Goal: Information Seeking & Learning: Learn about a topic

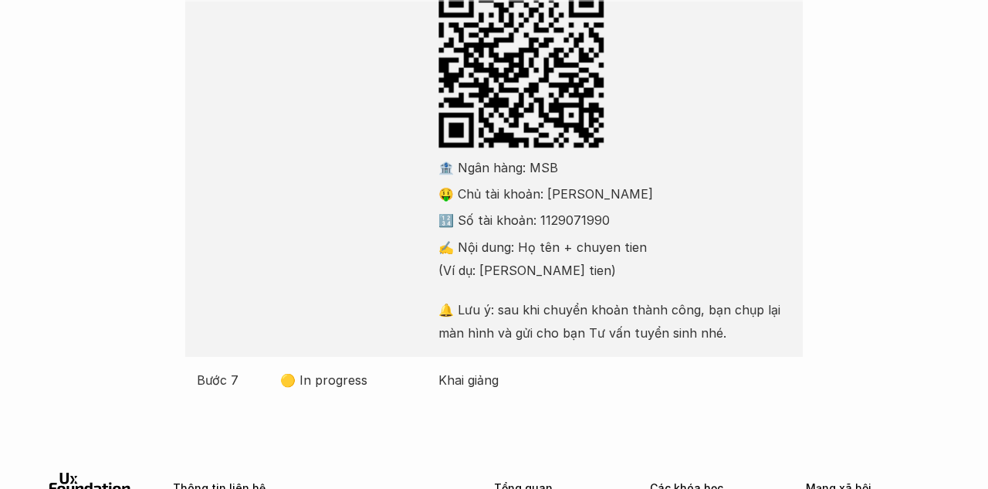
scroll to position [703, 0]
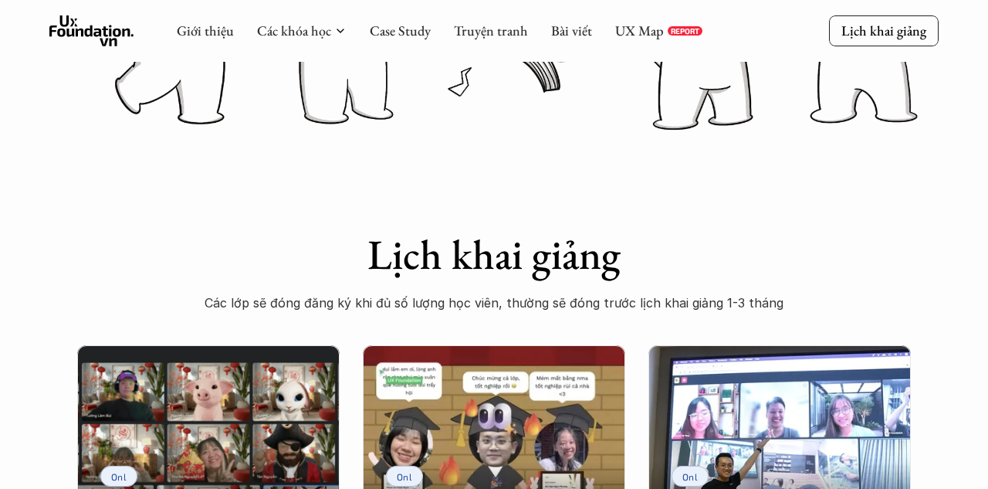
scroll to position [232, 0]
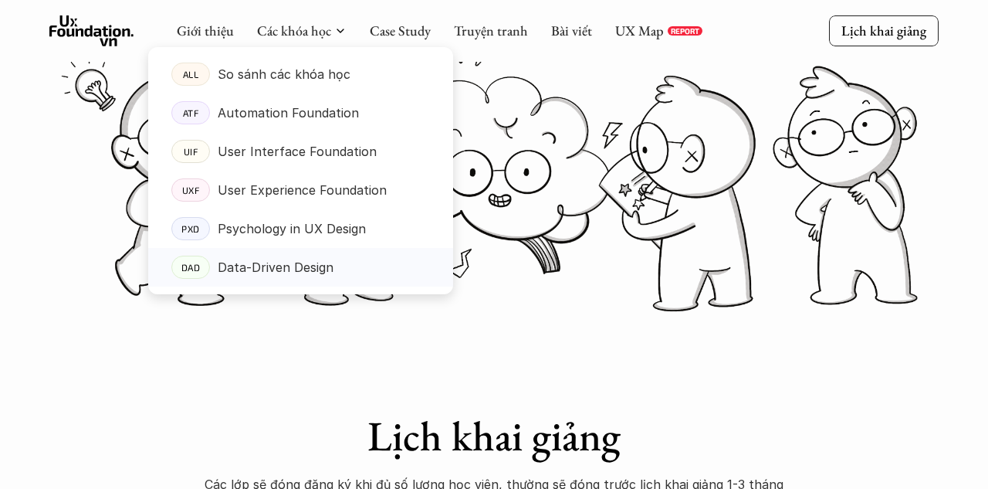
click at [270, 267] on p "Data-Driven Design" at bounding box center [276, 267] width 116 height 23
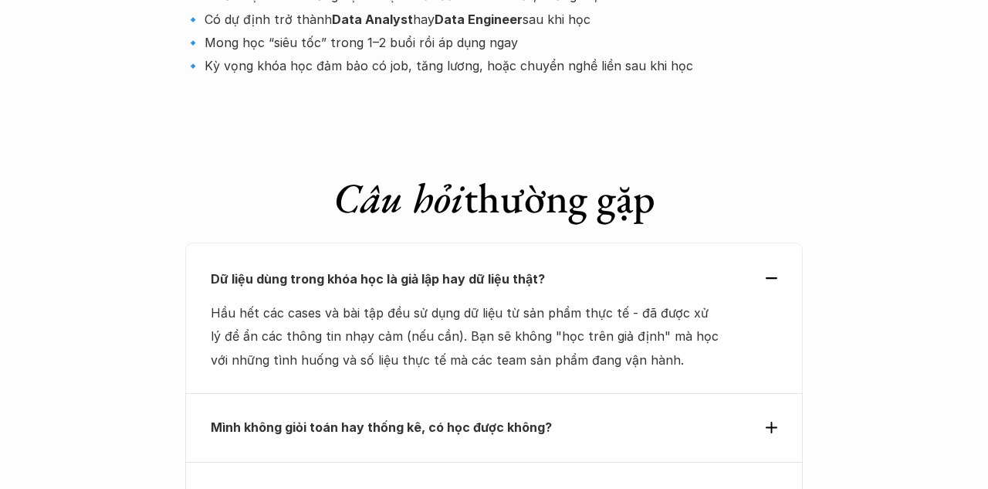
scroll to position [5257, 0]
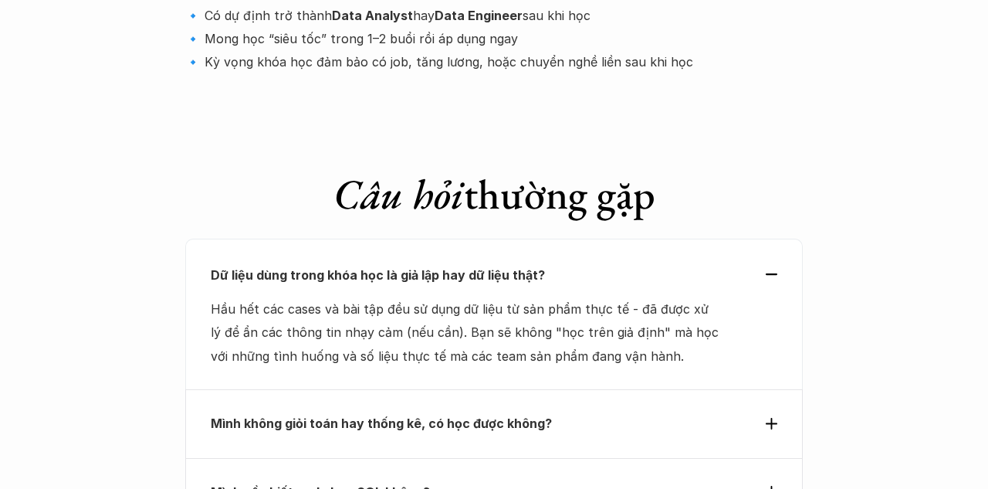
click at [754, 412] on div "Mình không giỏi toán hay thống kê, có học được không?" at bounding box center [494, 423] width 567 height 23
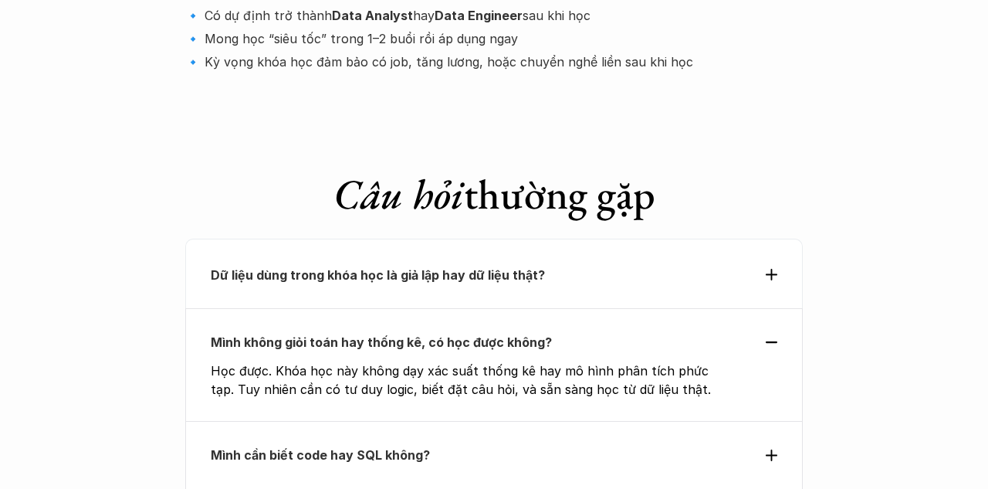
click at [771, 449] on use at bounding box center [772, 455] width 12 height 12
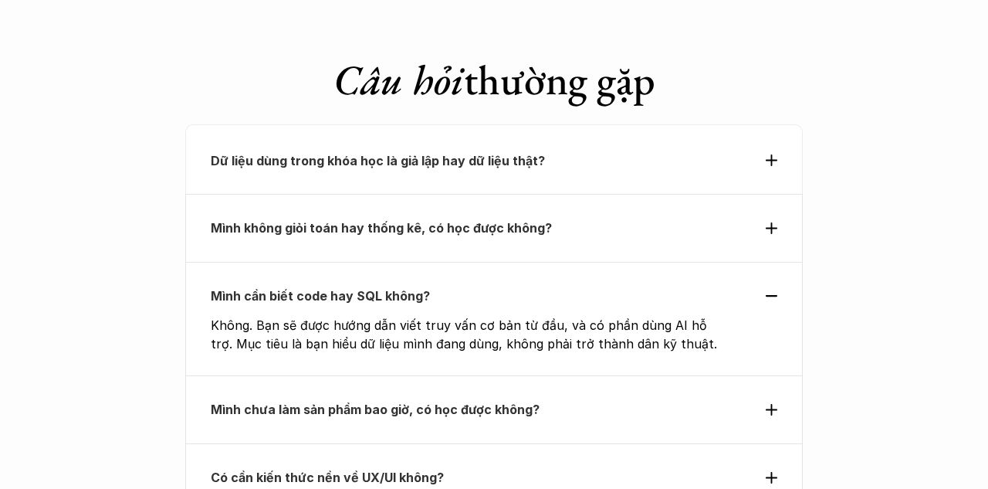
scroll to position [5372, 0]
click at [772, 403] on use at bounding box center [772, 409] width 12 height 12
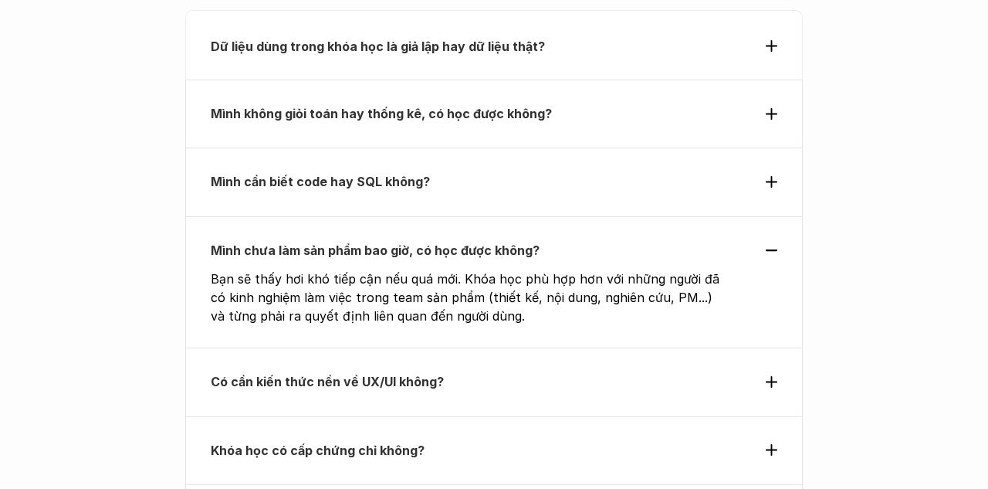
scroll to position [5504, 0]
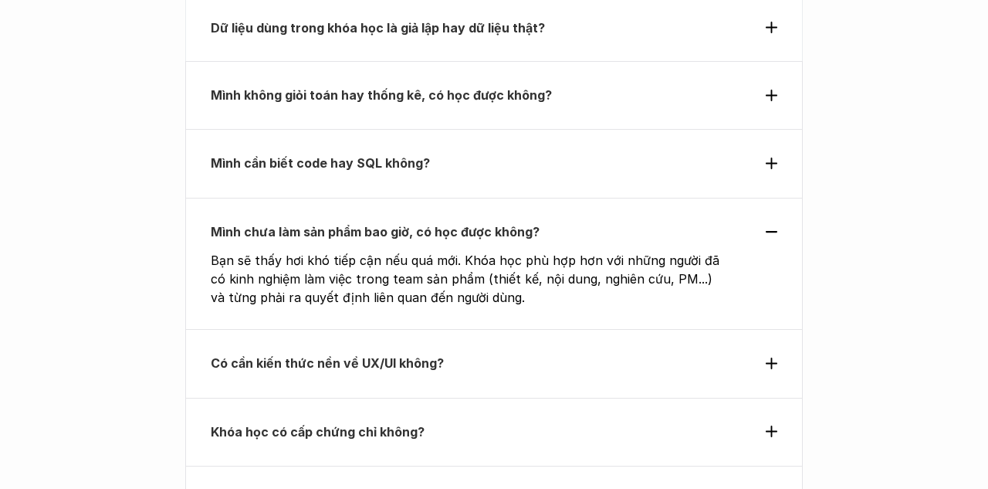
click at [759, 351] on div "Có cần kiến thức nền về UX/UI không?" at bounding box center [494, 362] width 567 height 23
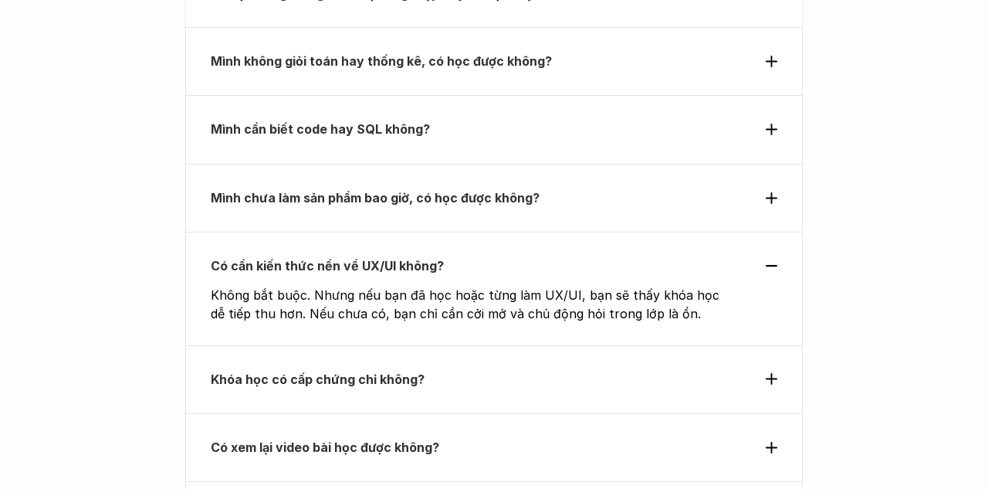
scroll to position [5539, 0]
click at [764, 367] on div "Khóa học có cấp chứng chỉ không?" at bounding box center [494, 378] width 567 height 23
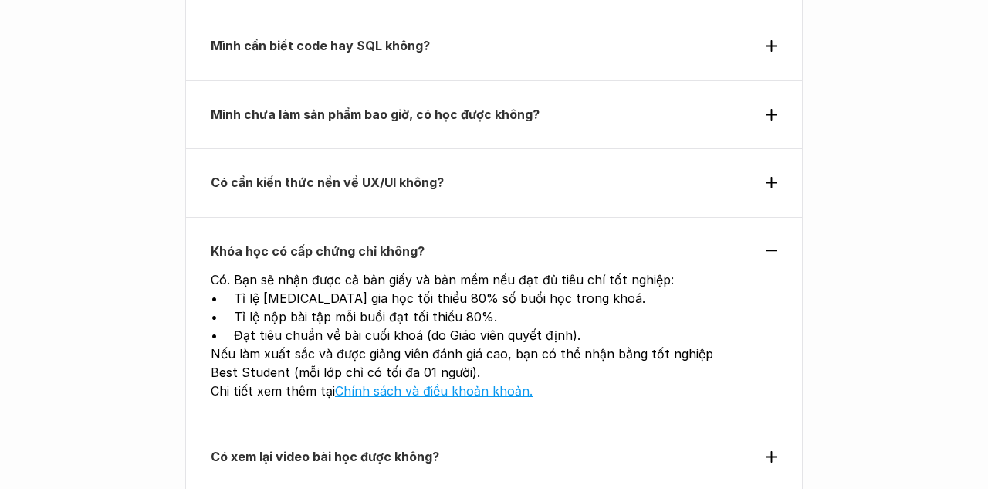
scroll to position [5624, 0]
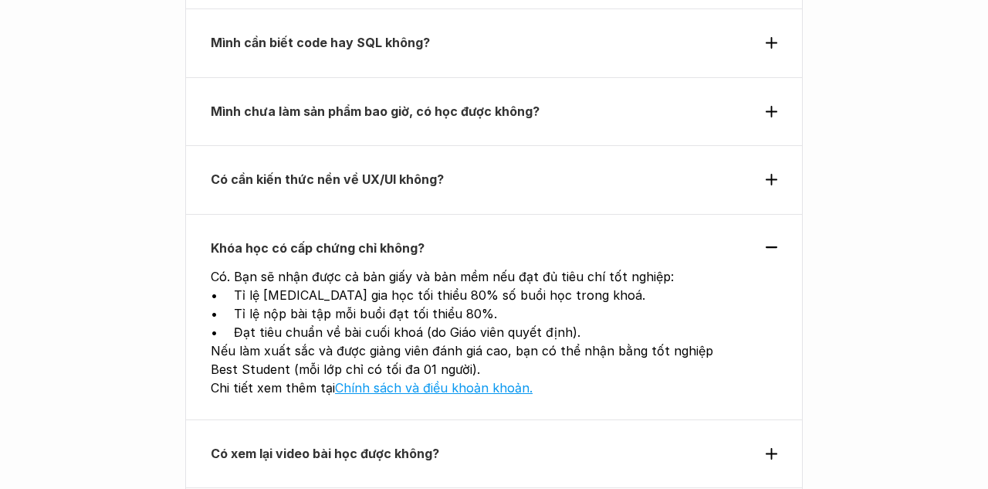
click at [764, 442] on div "Có xem lại video bài học được không?" at bounding box center [494, 453] width 567 height 23
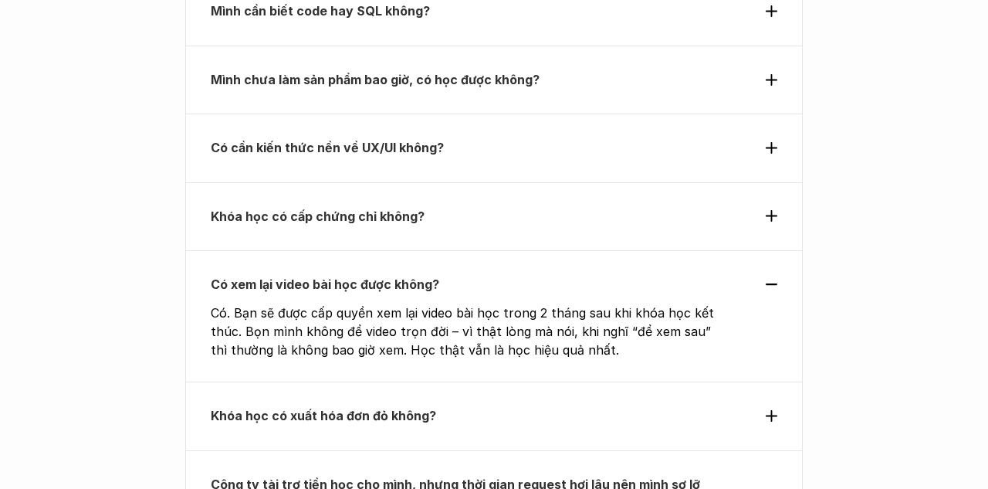
scroll to position [5659, 0]
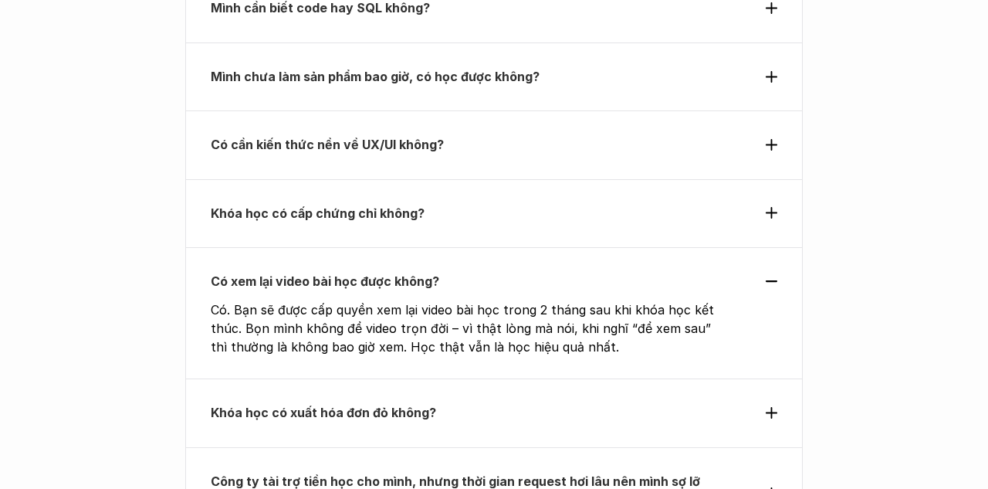
click at [781, 378] on div "Khóa học có xuất hóa đơn đỏ không?" at bounding box center [494, 412] width 618 height 68
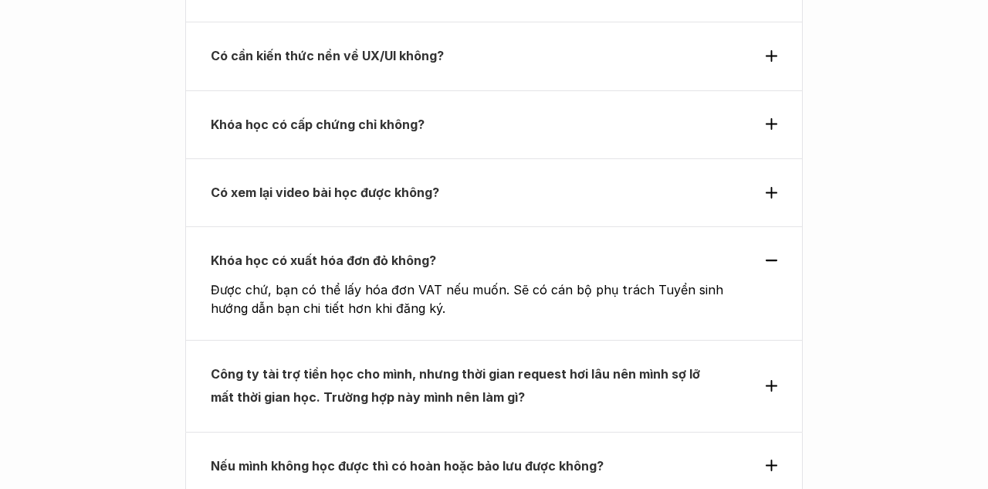
scroll to position [5754, 0]
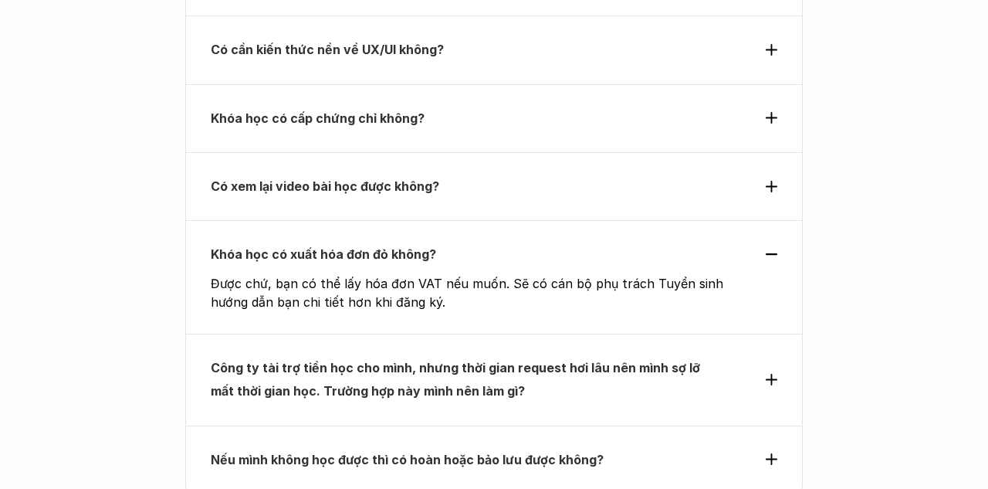
click at [772, 374] on icon at bounding box center [772, 380] width 12 height 12
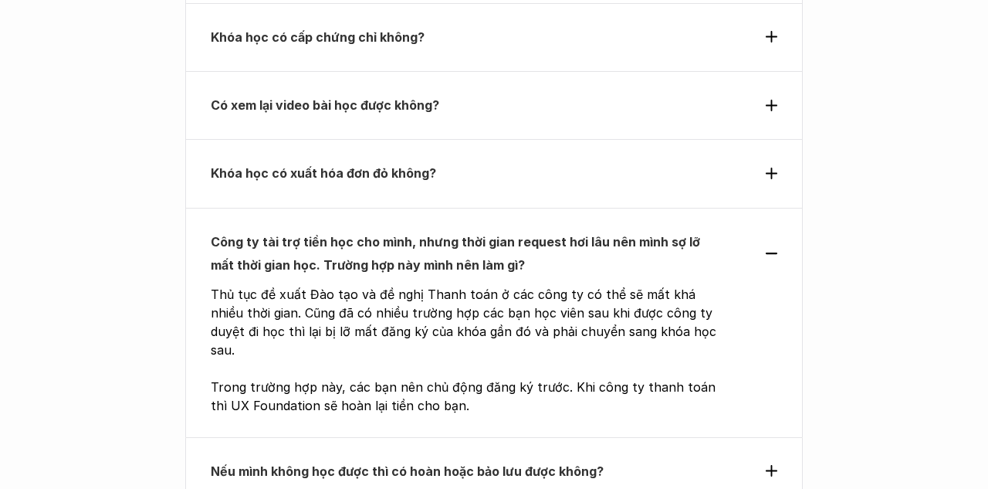
scroll to position [5853, 0]
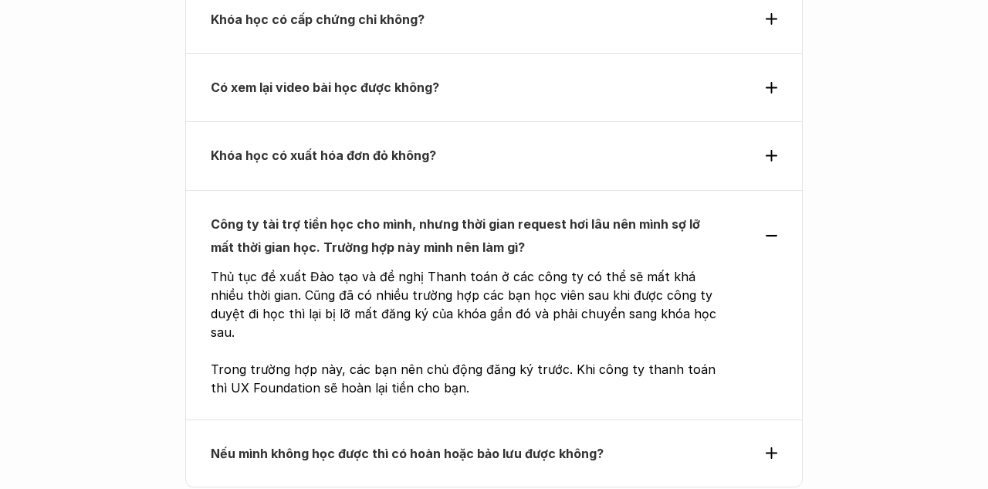
click at [778, 419] on div "Nếu mình không học được thì có hoàn hoặc bảo lưu được không?" at bounding box center [494, 453] width 618 height 68
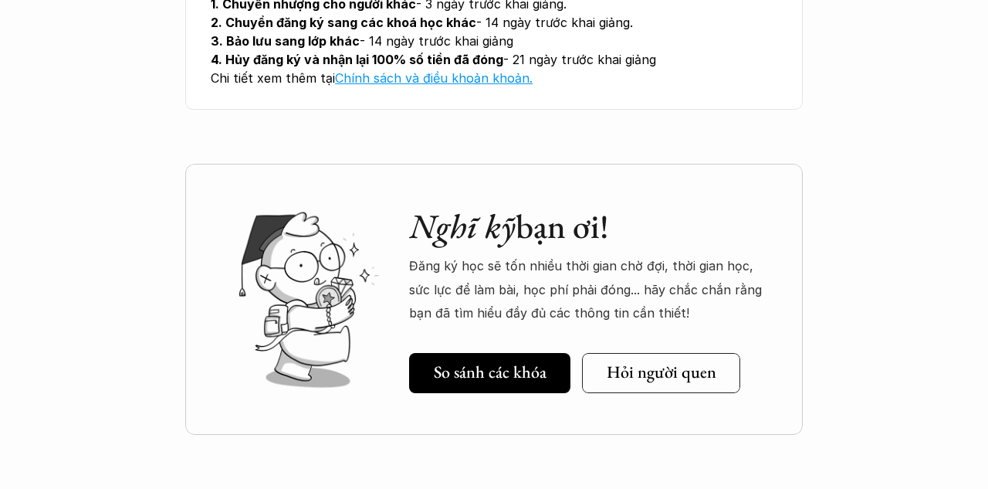
scroll to position [6283, 0]
